Goal: Information Seeking & Learning: Learn about a topic

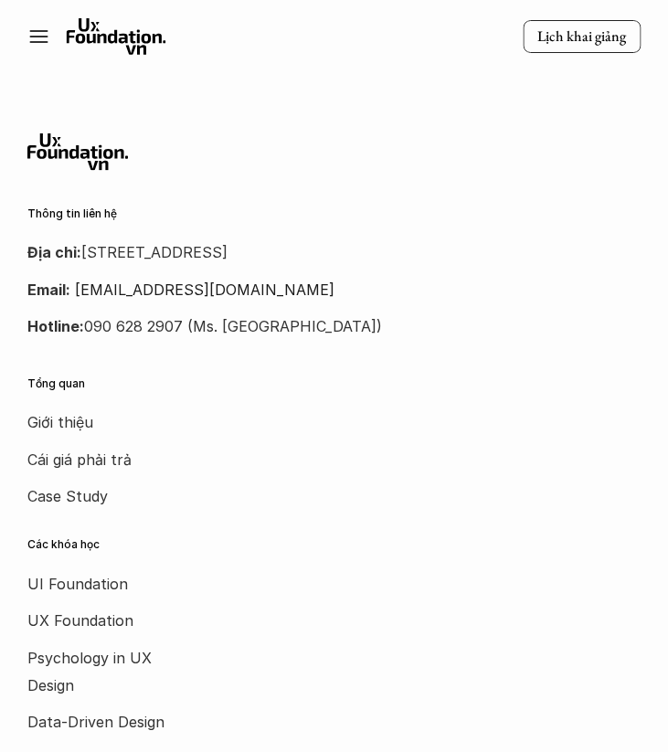
scroll to position [8817, 0]
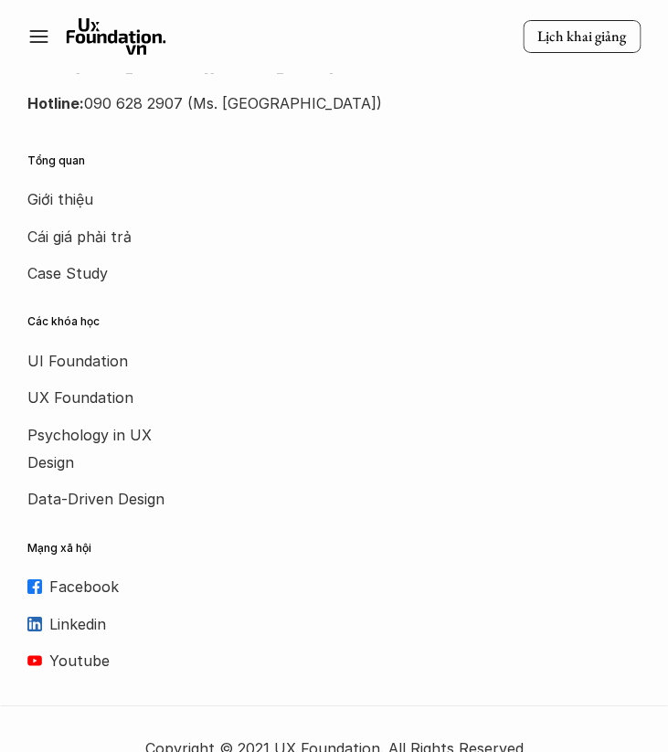
click at [46, 33] on icon at bounding box center [38, 37] width 22 height 22
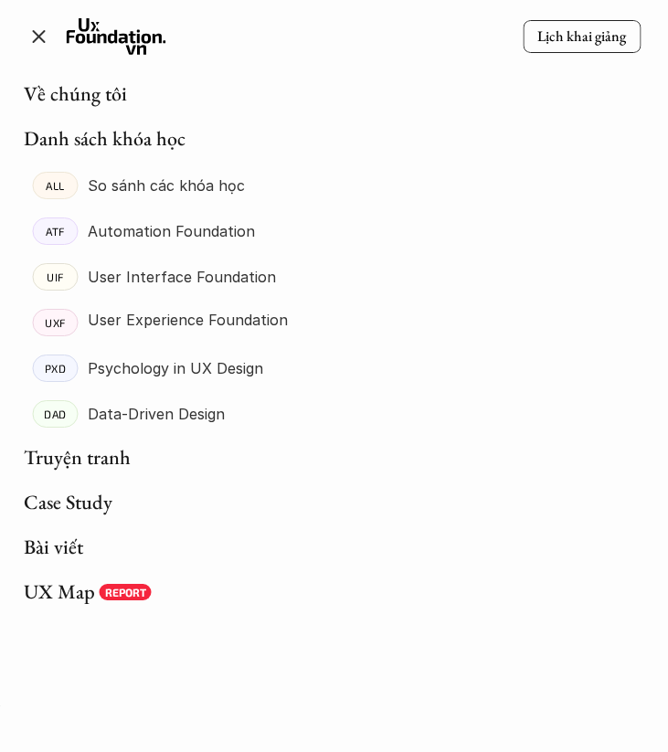
click at [127, 281] on p "User Interface Foundation" at bounding box center [181, 276] width 188 height 27
click at [101, 275] on p "User Interface Foundation" at bounding box center [181, 276] width 188 height 27
click at [57, 280] on p "UIF" at bounding box center [55, 277] width 17 height 13
click at [153, 271] on p "User Interface Foundation" at bounding box center [181, 276] width 188 height 27
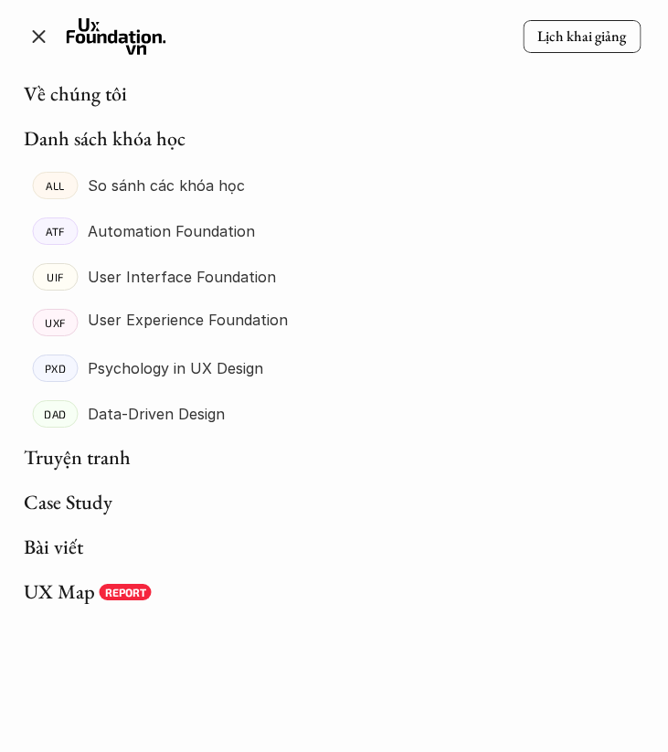
click at [203, 276] on p "User Interface Foundation" at bounding box center [181, 276] width 188 height 27
click at [570, 39] on p "Lịch khai giảng" at bounding box center [581, 36] width 89 height 19
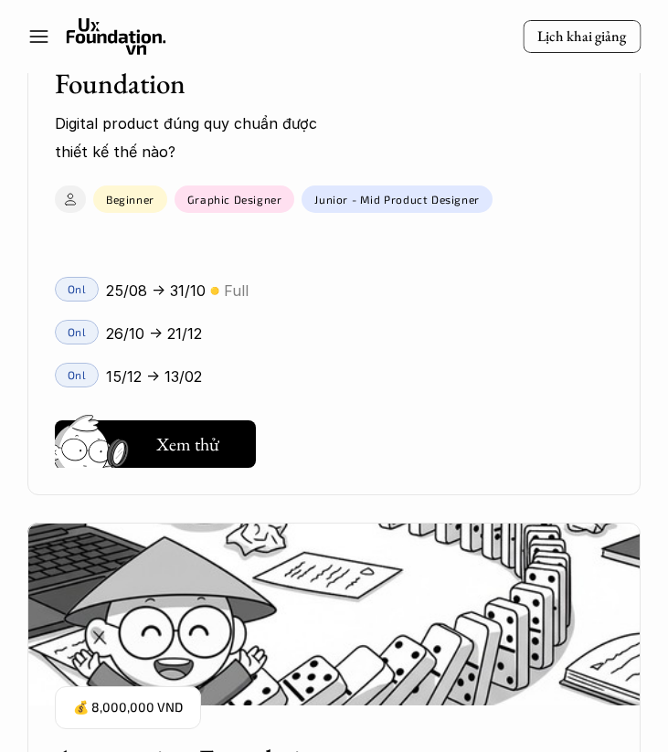
scroll to position [2074, 0]
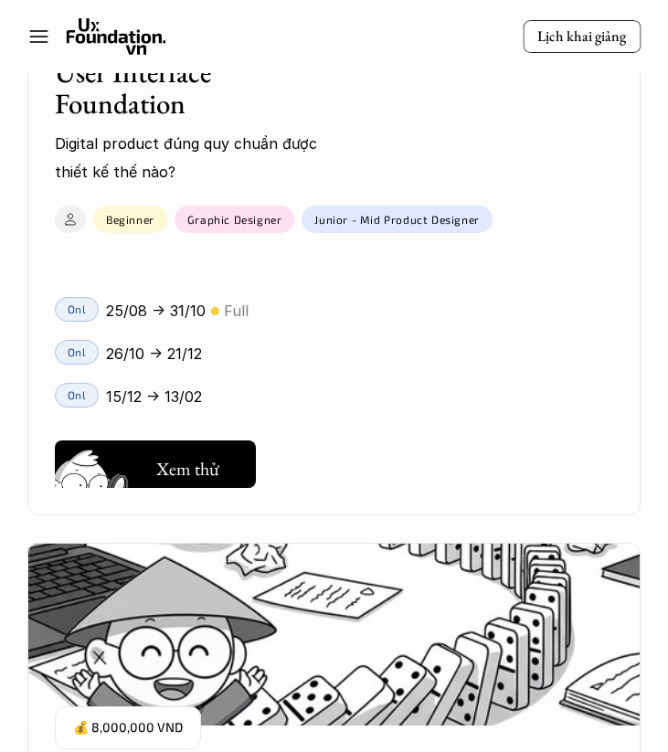
click at [203, 469] on h5 "Xem thử" at bounding box center [187, 469] width 63 height 26
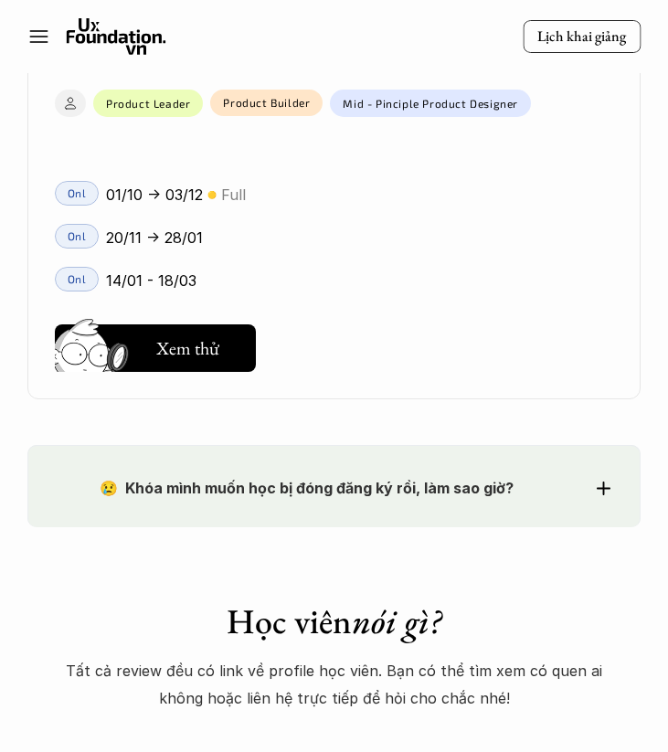
scroll to position [4983, 0]
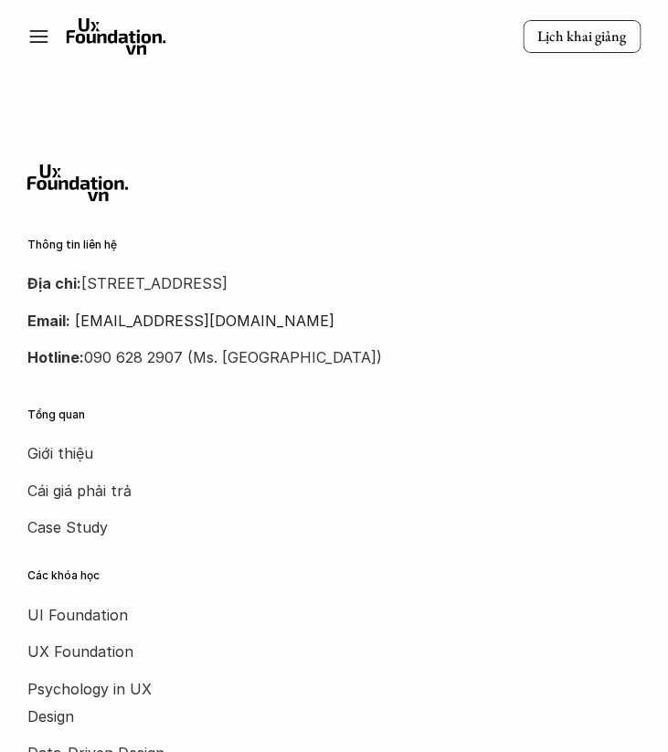
scroll to position [8817, 0]
